Goal: Transaction & Acquisition: Purchase product/service

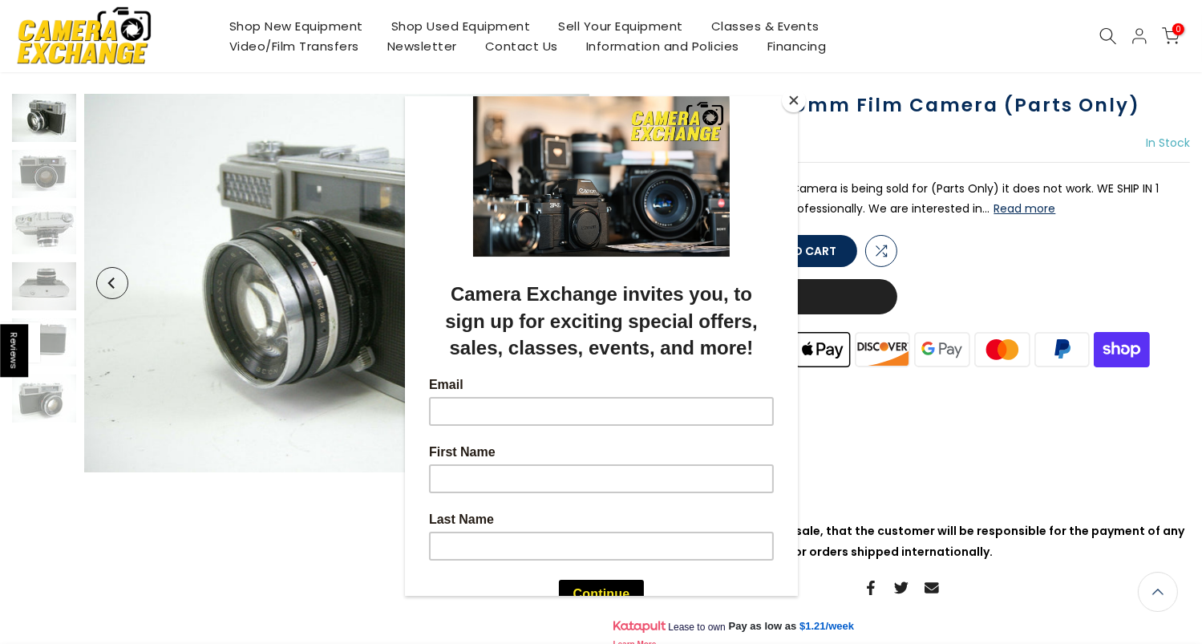
scroll to position [96, 0]
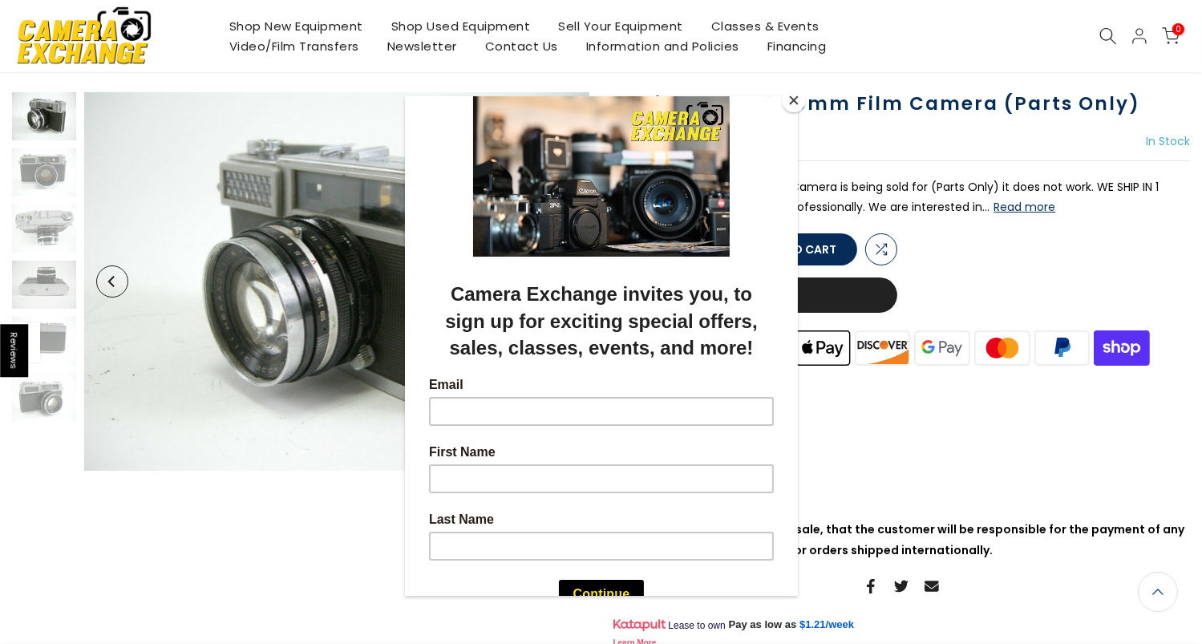
click at [792, 100] on button "Close" at bounding box center [794, 100] width 24 height 24
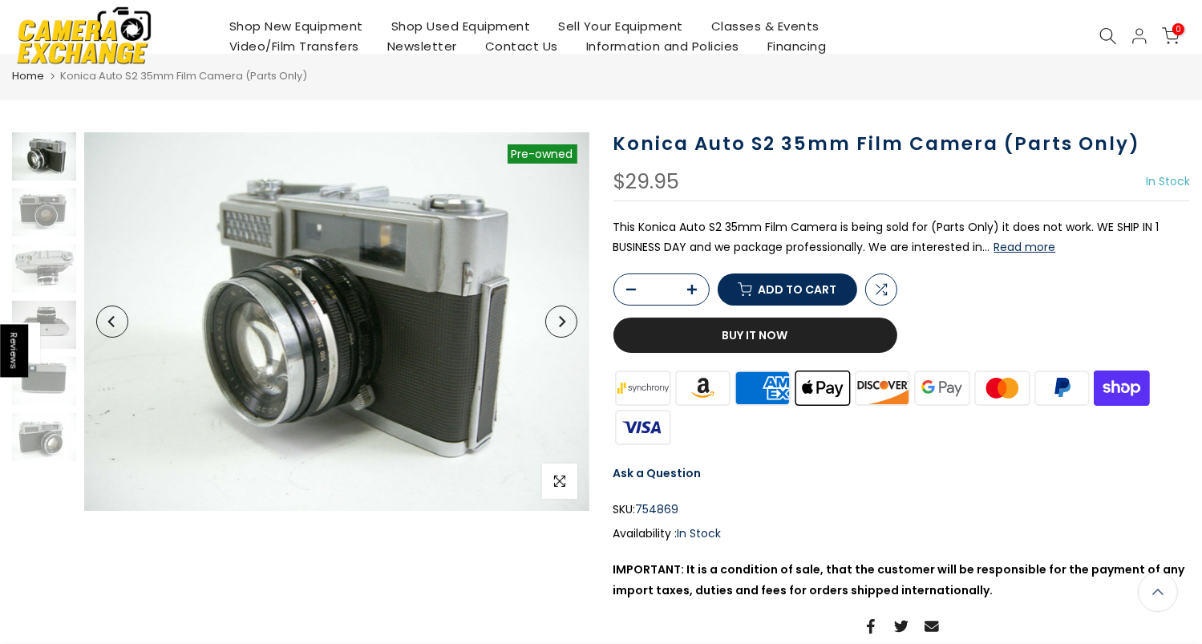
scroll to position [0, 0]
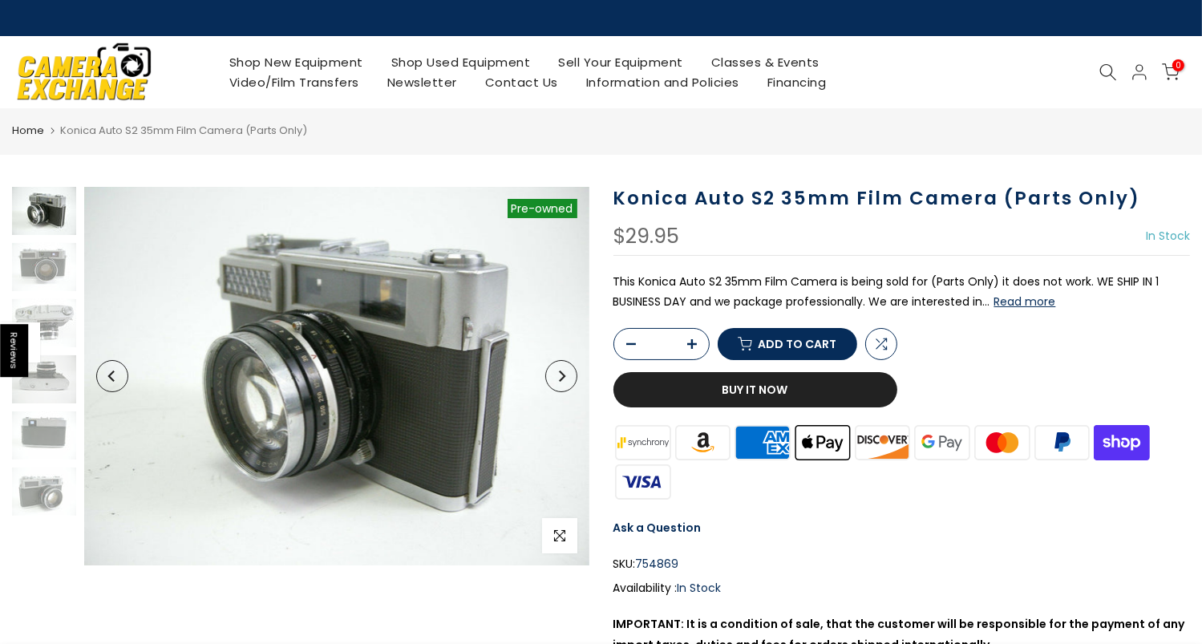
click at [575, 371] on div at bounding box center [336, 376] width 505 height 379
click at [575, 371] on button "Next" at bounding box center [561, 376] width 32 height 32
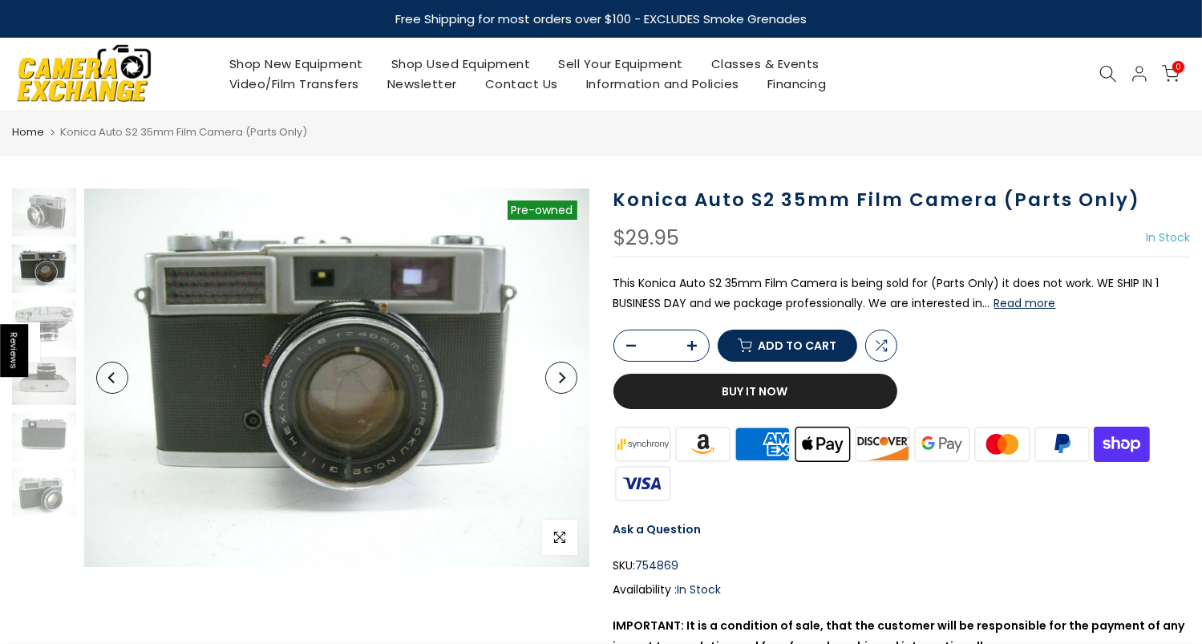
click at [567, 375] on button "Next" at bounding box center [561, 378] width 32 height 32
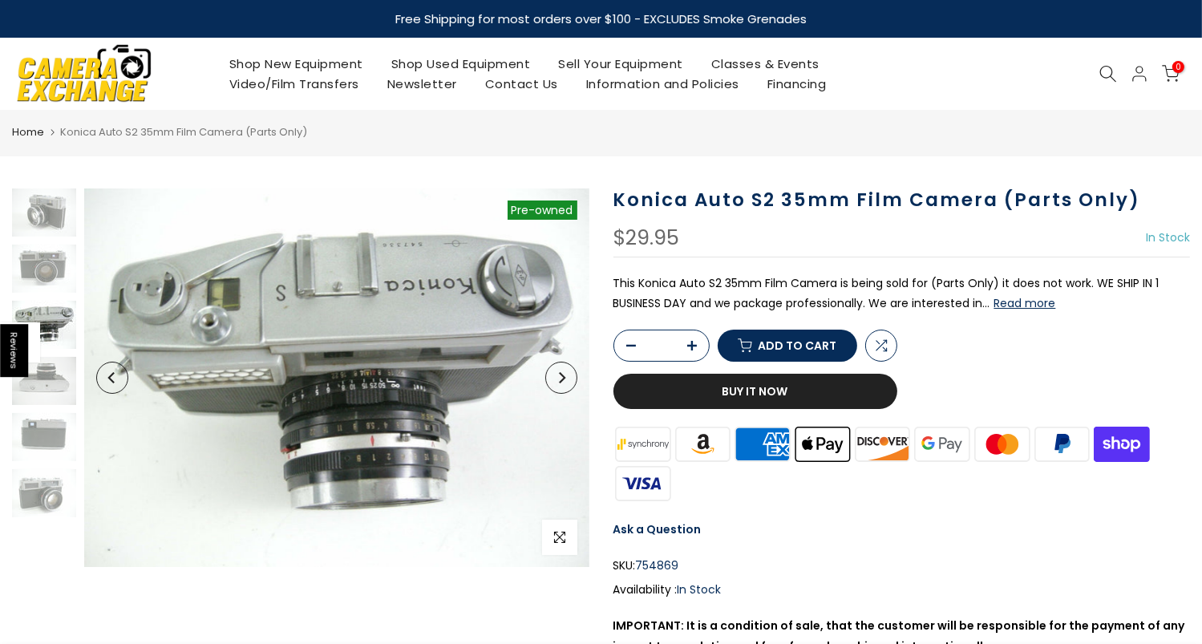
click at [567, 375] on button "Next" at bounding box center [561, 378] width 32 height 32
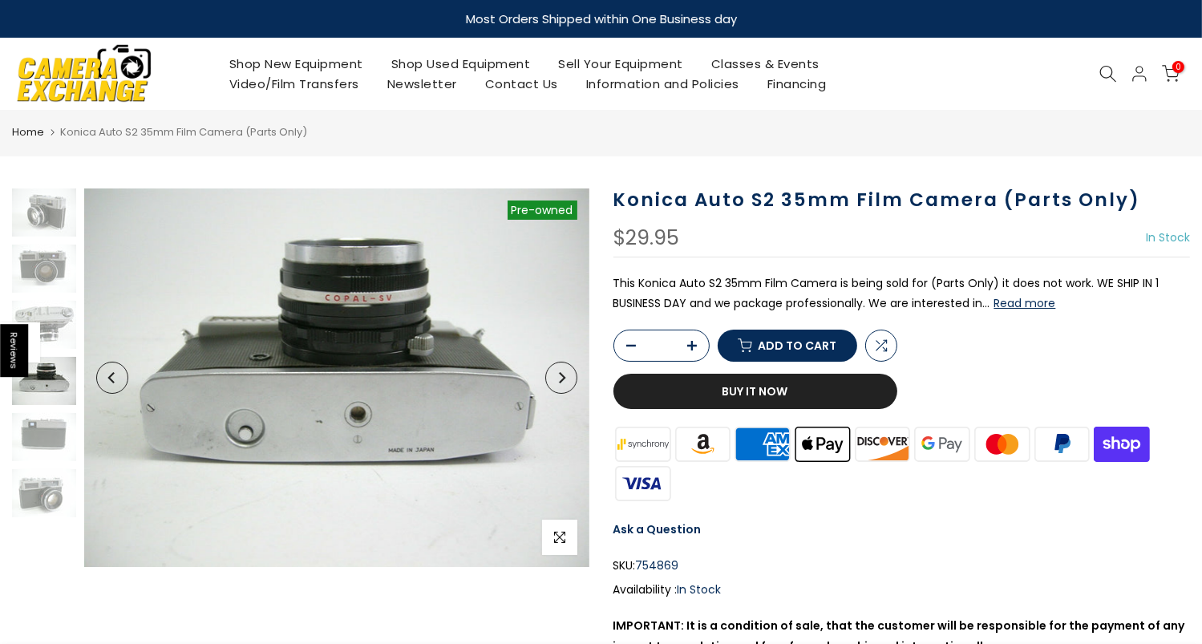
click at [567, 375] on button "Next" at bounding box center [561, 378] width 32 height 32
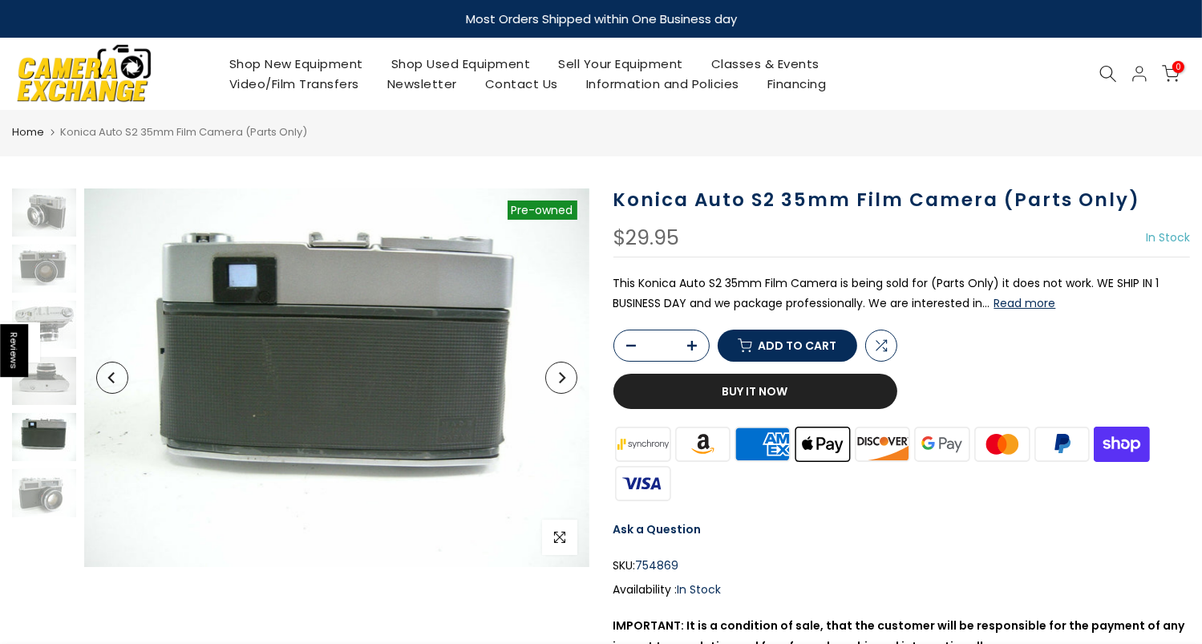
click at [567, 375] on button "Next" at bounding box center [561, 378] width 32 height 32
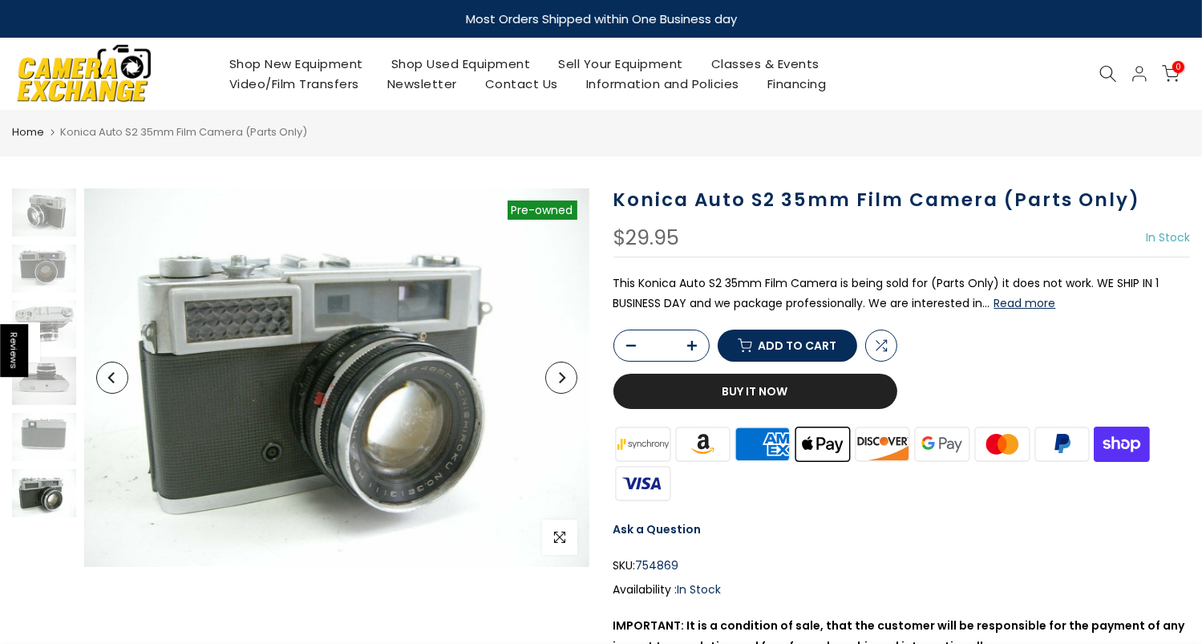
click at [567, 375] on button "Next" at bounding box center [561, 378] width 32 height 32
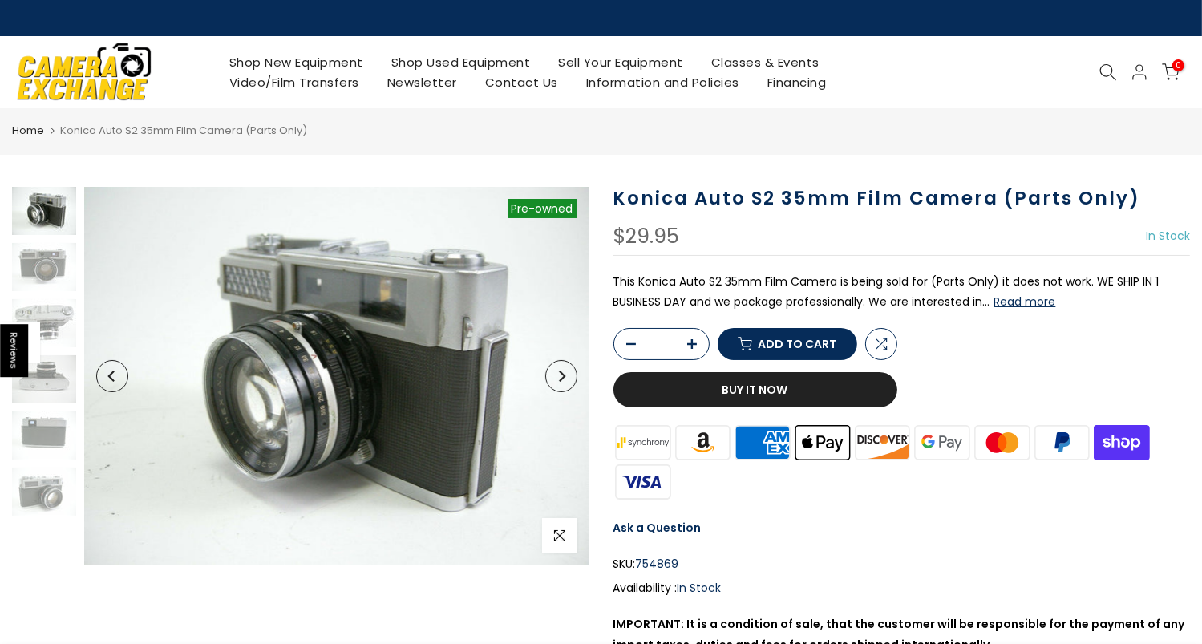
click at [567, 375] on button "Next" at bounding box center [561, 376] width 32 height 32
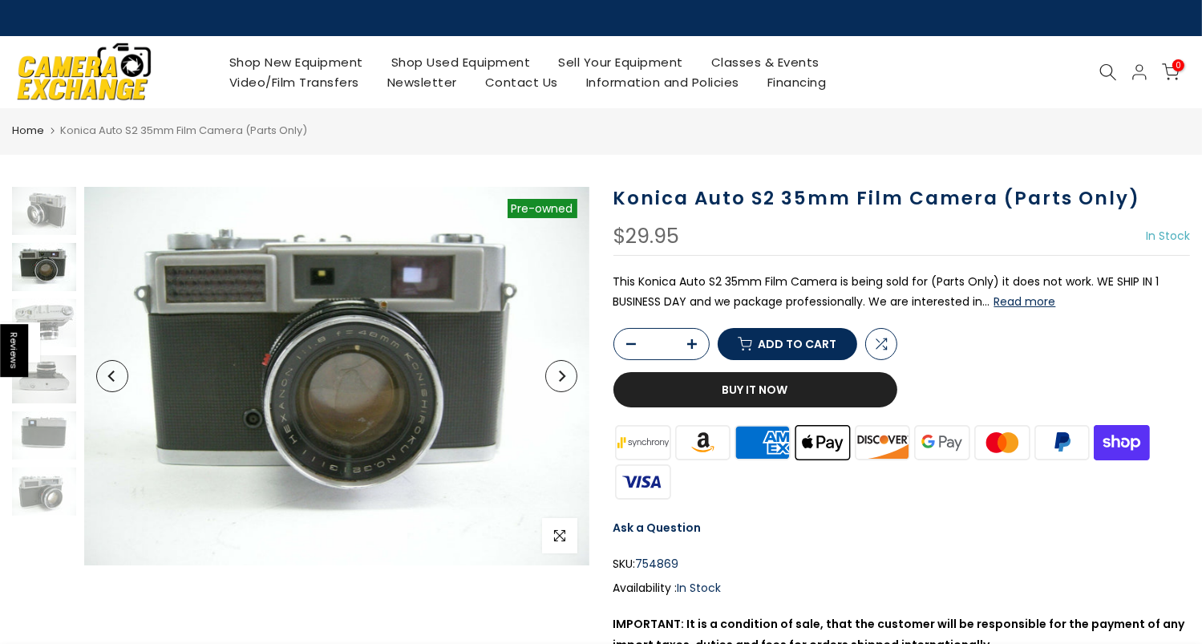
click at [567, 375] on button "Next" at bounding box center [561, 376] width 32 height 32
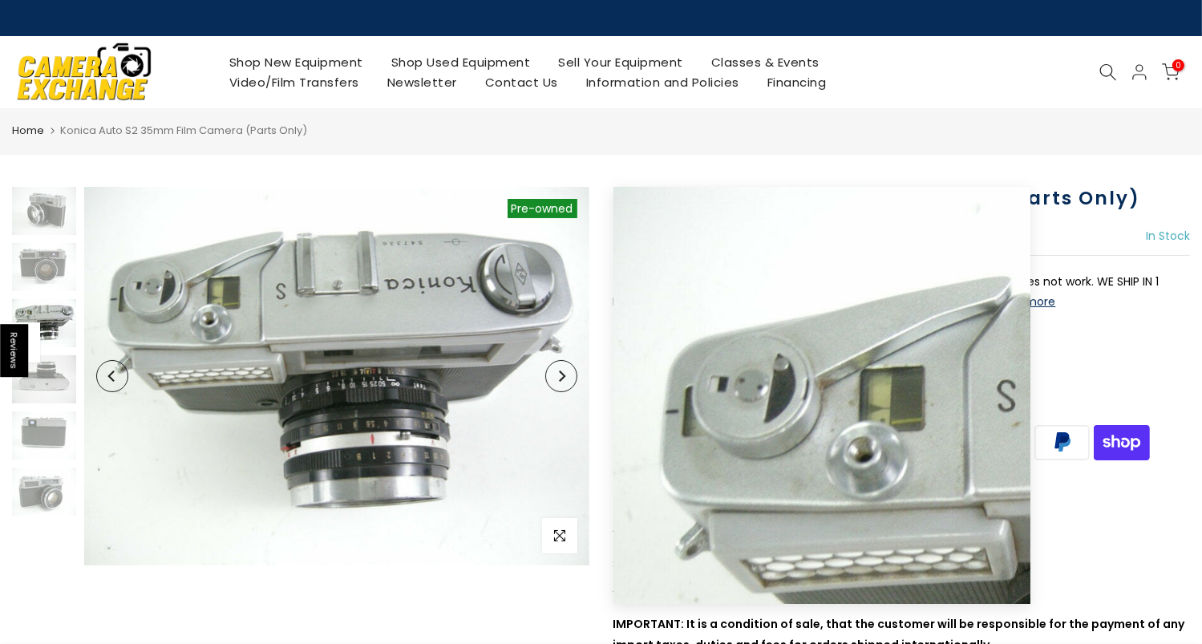
click at [85, 156] on main "Home Konica Auto S2 35mm Film Camera (Parts Only) Sold out Pre order Pre-owned …" at bounding box center [601, 612] width 1202 height 1009
